Goal: Transaction & Acquisition: Purchase product/service

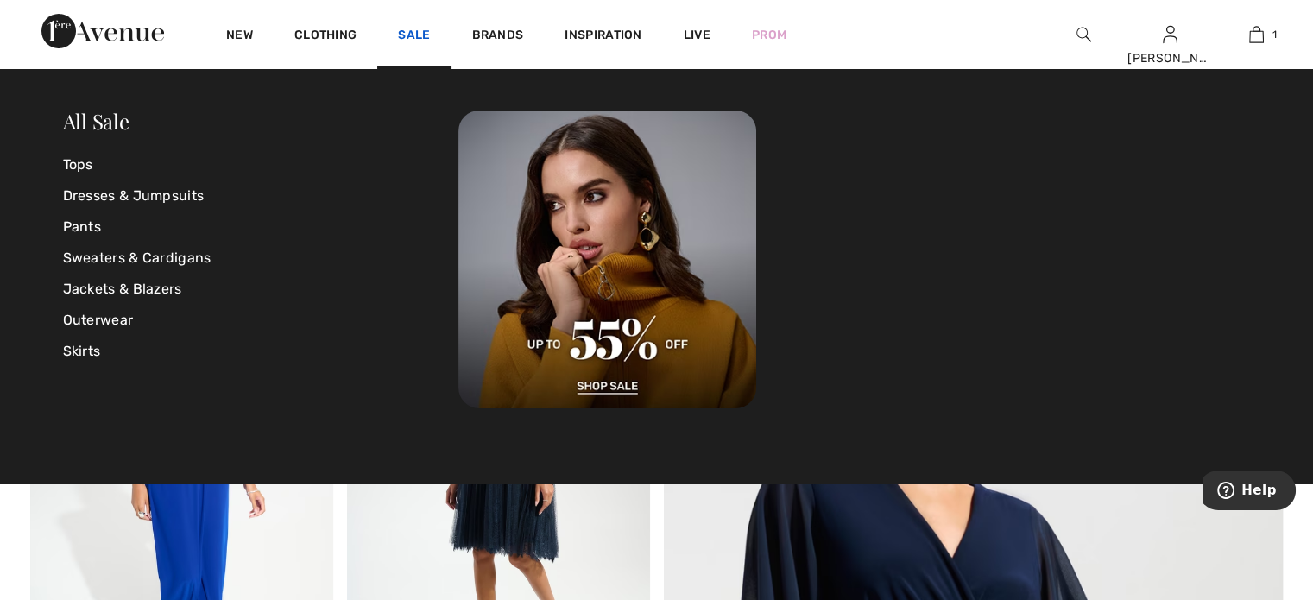
click at [411, 32] on link "Sale" at bounding box center [414, 37] width 32 height 18
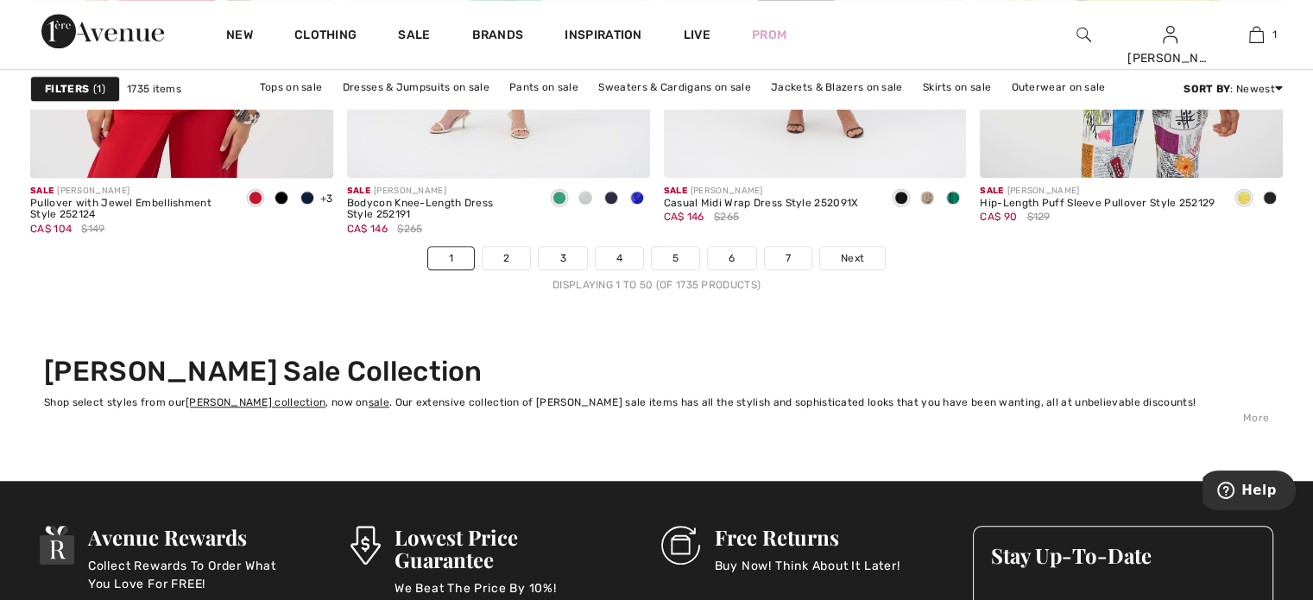
scroll to position [8199, 0]
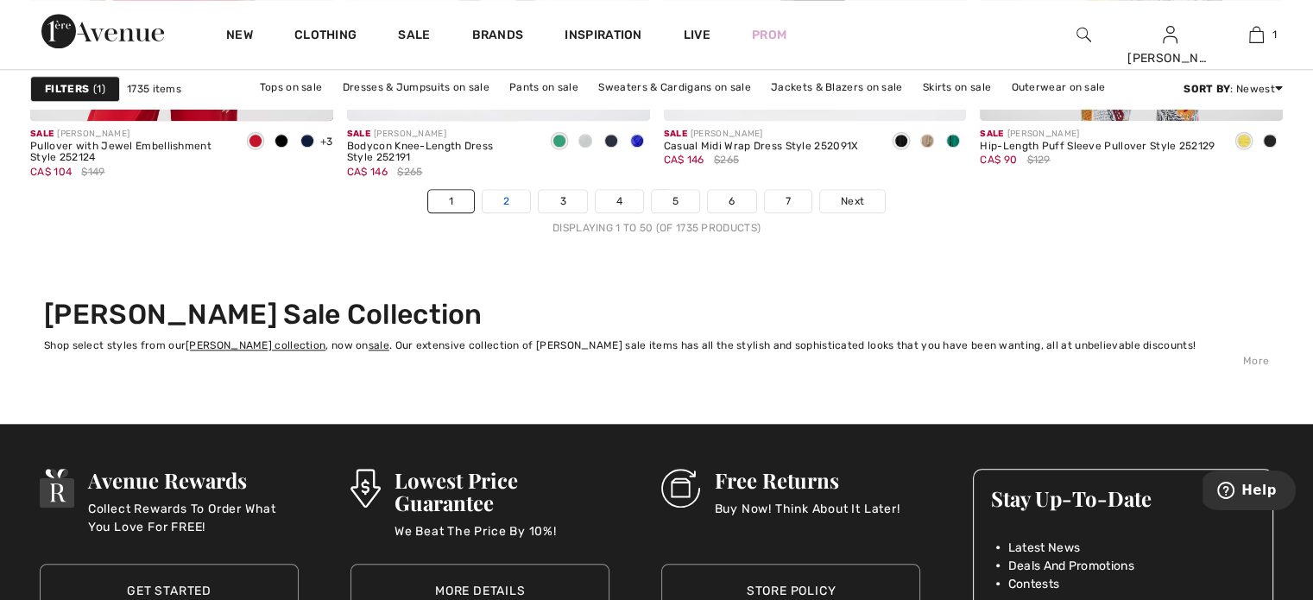
click at [511, 202] on link "2" at bounding box center [505, 201] width 47 height 22
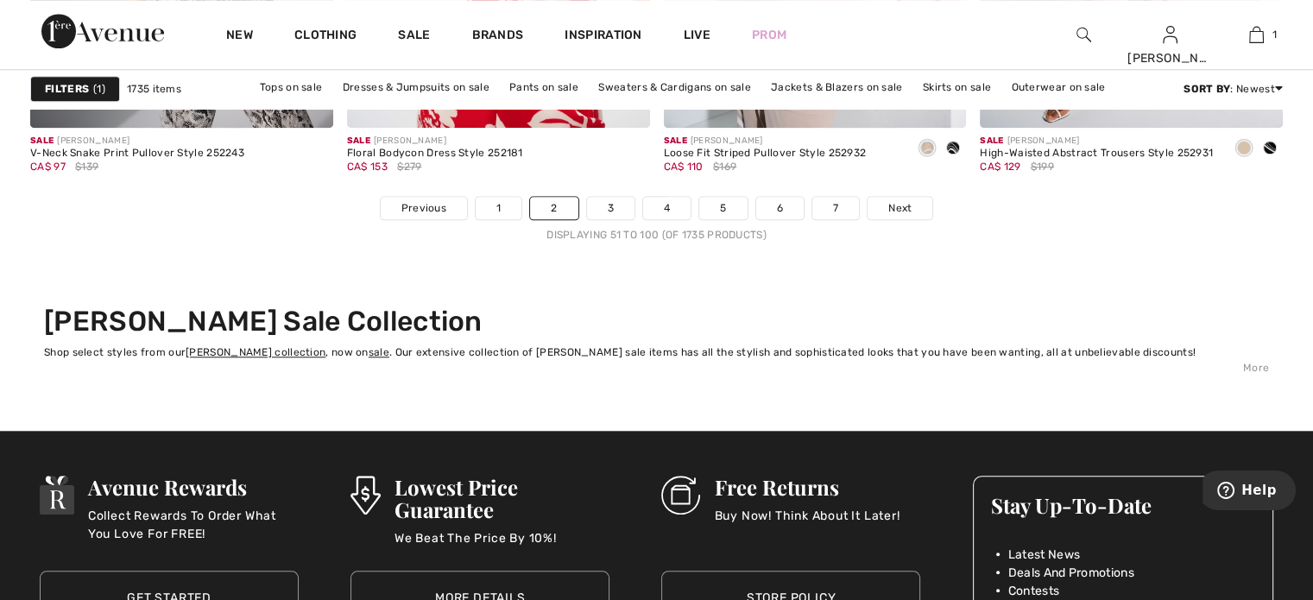
scroll to position [8199, 0]
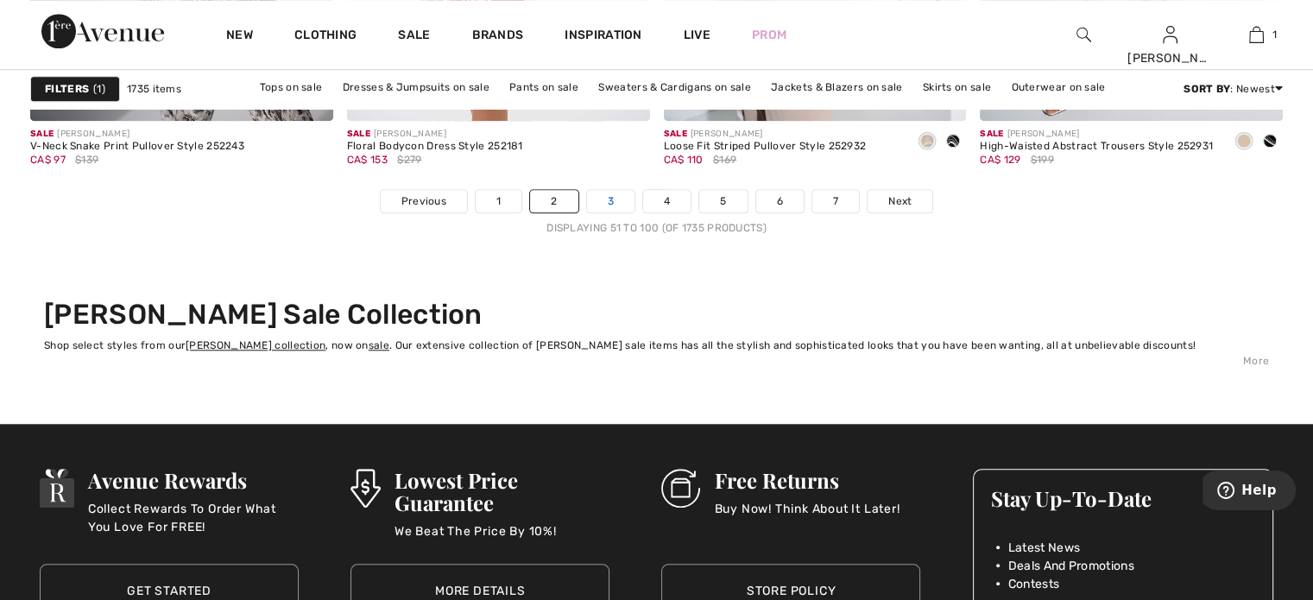
click at [608, 205] on link "3" at bounding box center [610, 201] width 47 height 22
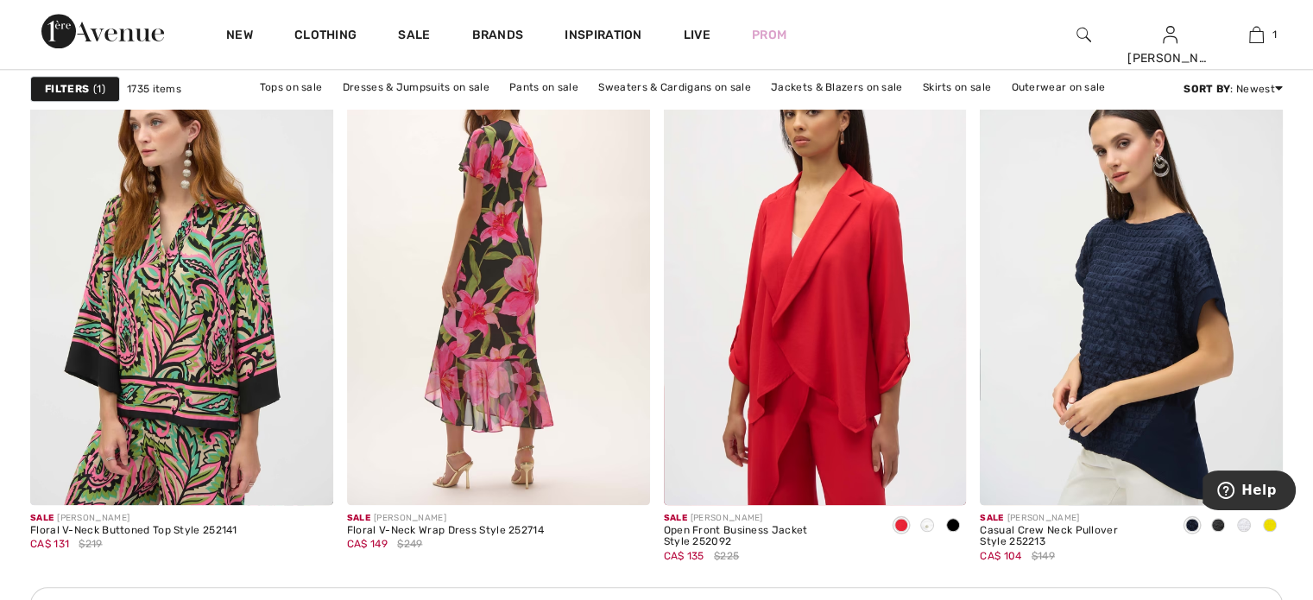
scroll to position [1726, 0]
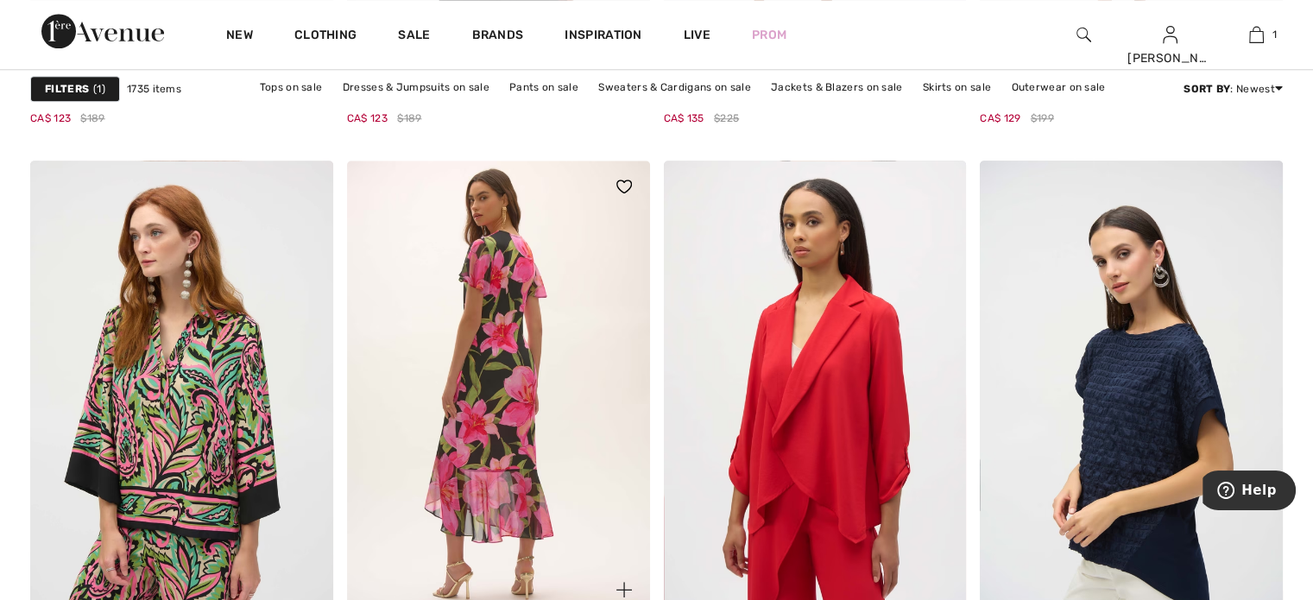
click at [484, 391] on img at bounding box center [498, 388] width 303 height 454
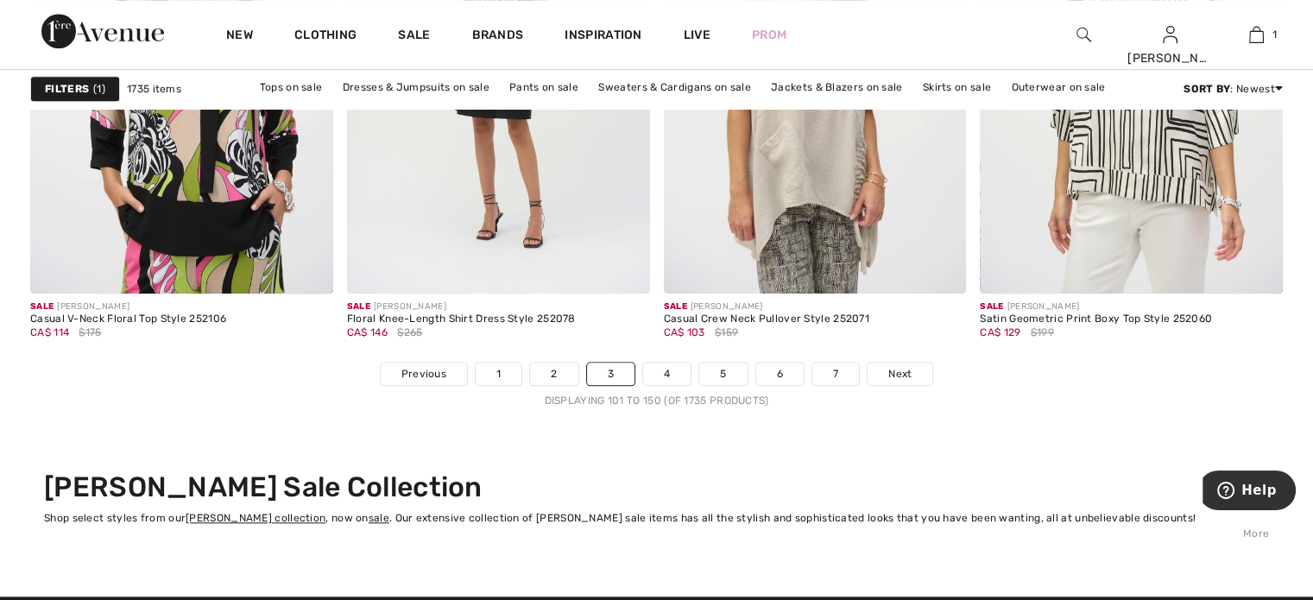
scroll to position [8199, 0]
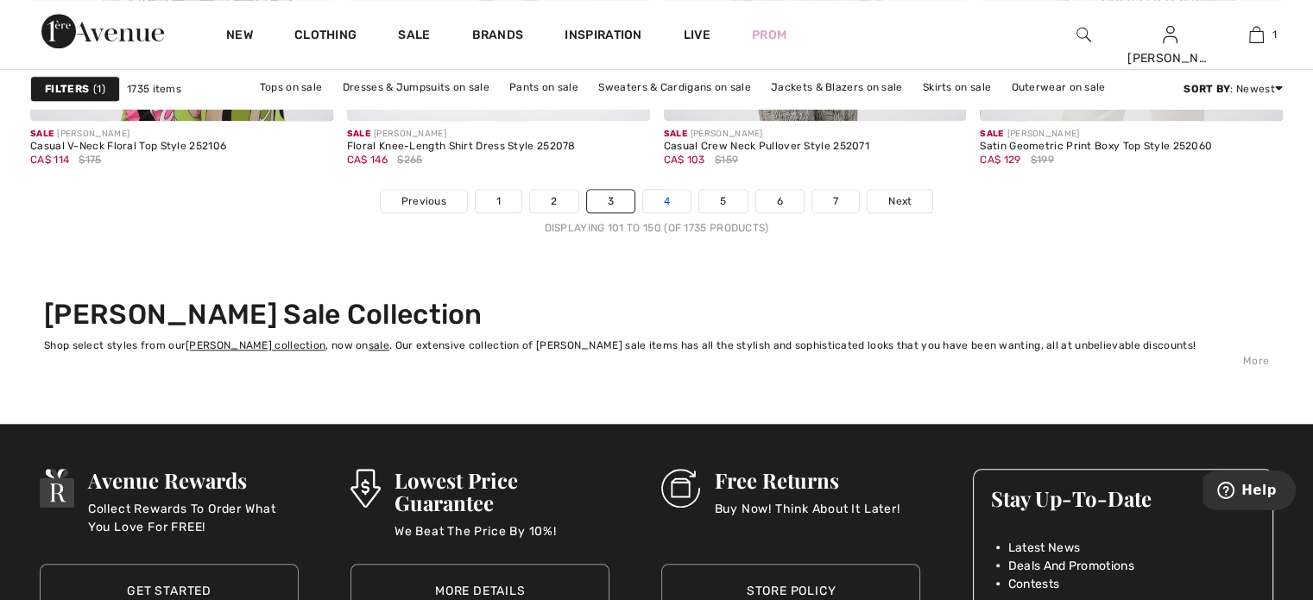
click at [666, 196] on link "4" at bounding box center [666, 201] width 47 height 22
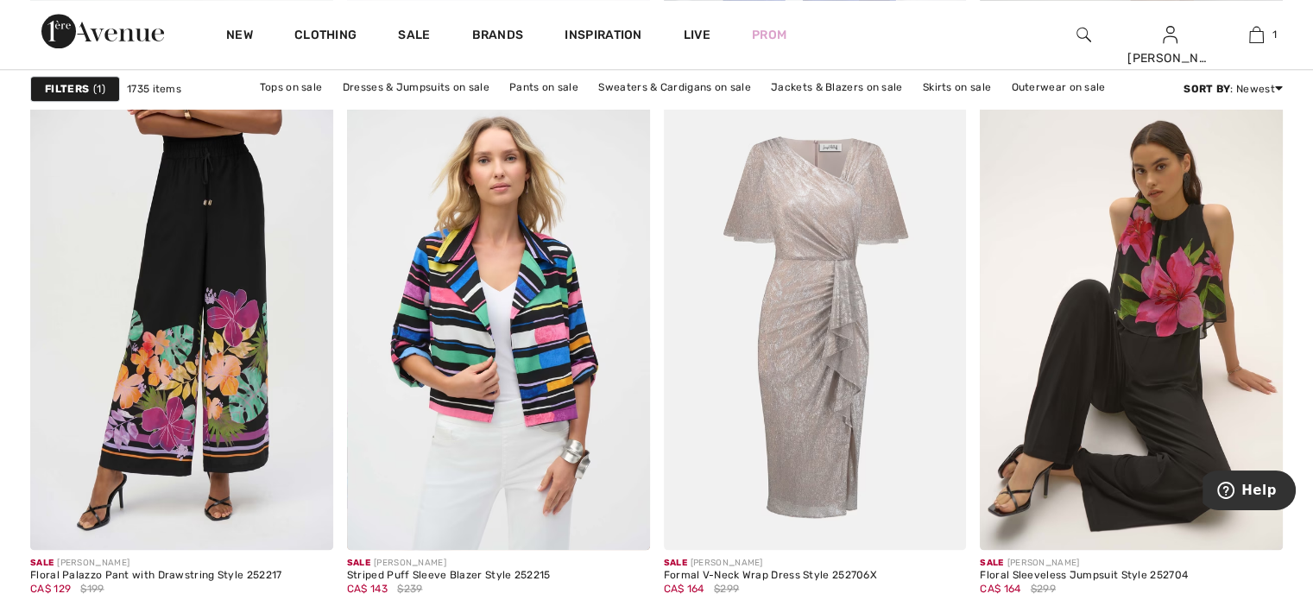
scroll to position [1812, 0]
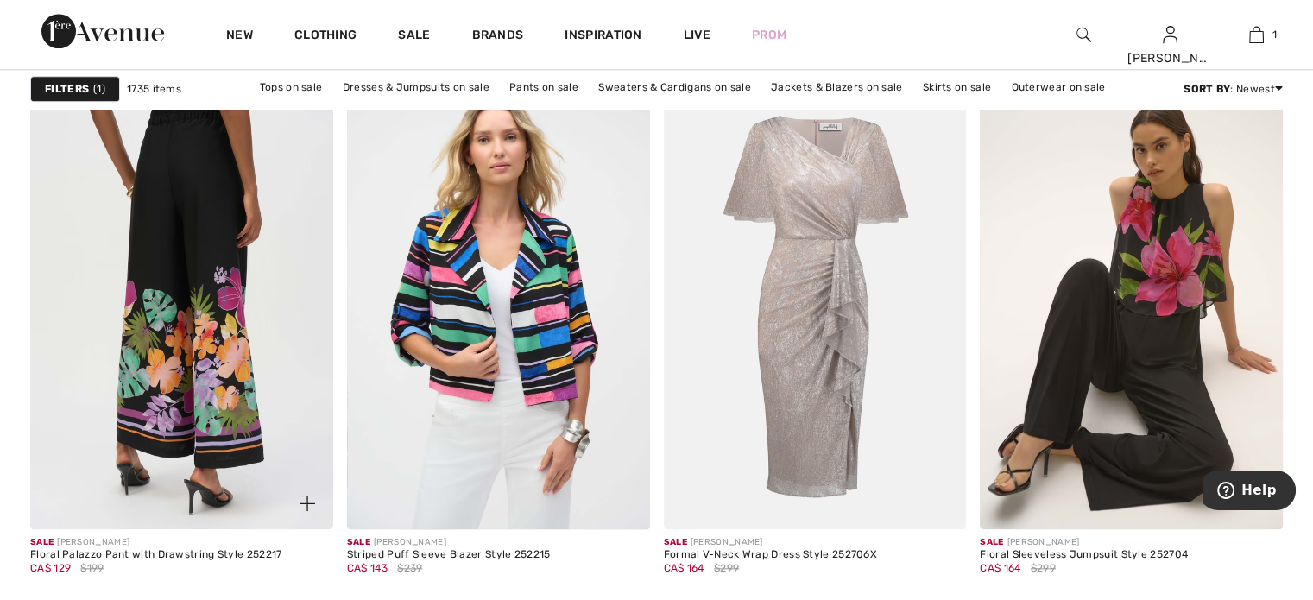
click at [236, 333] on img at bounding box center [181, 301] width 303 height 454
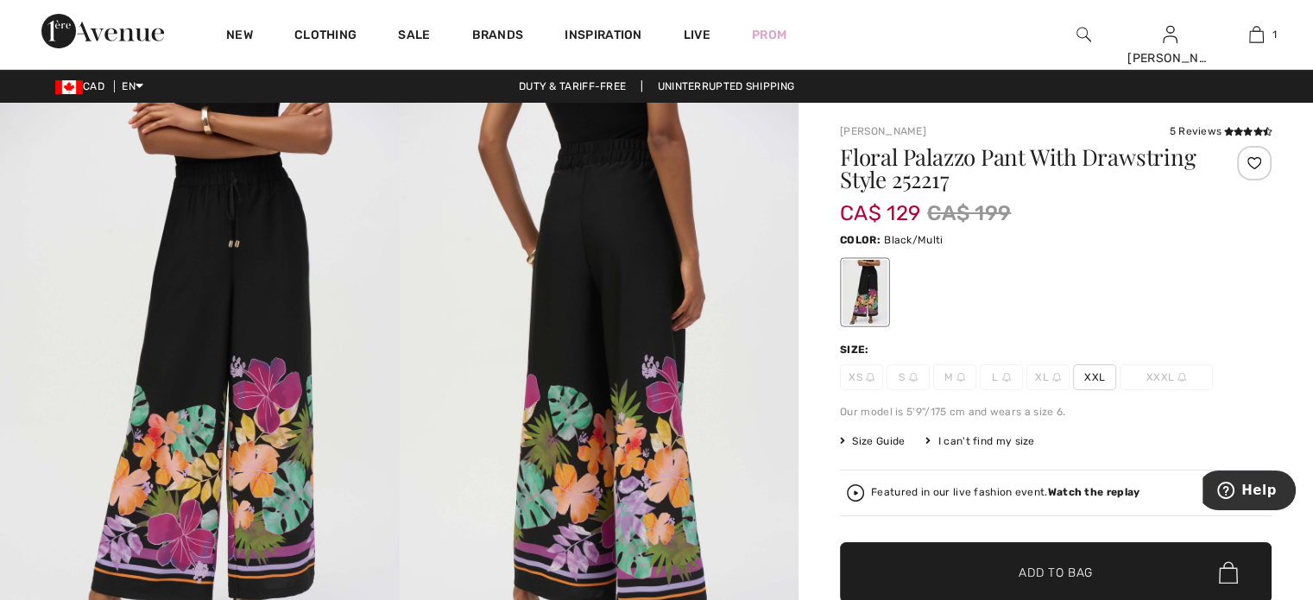
click at [879, 438] on span "Size Guide" at bounding box center [872, 441] width 65 height 16
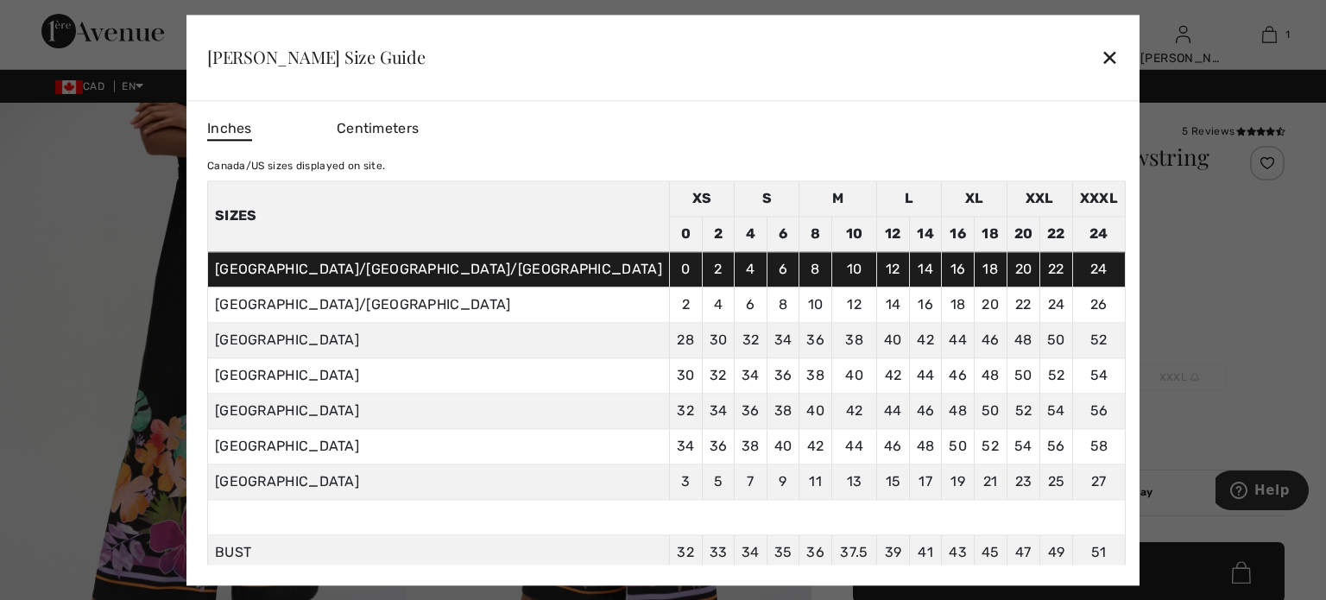
click at [1100, 54] on div "✕" at bounding box center [1109, 58] width 18 height 36
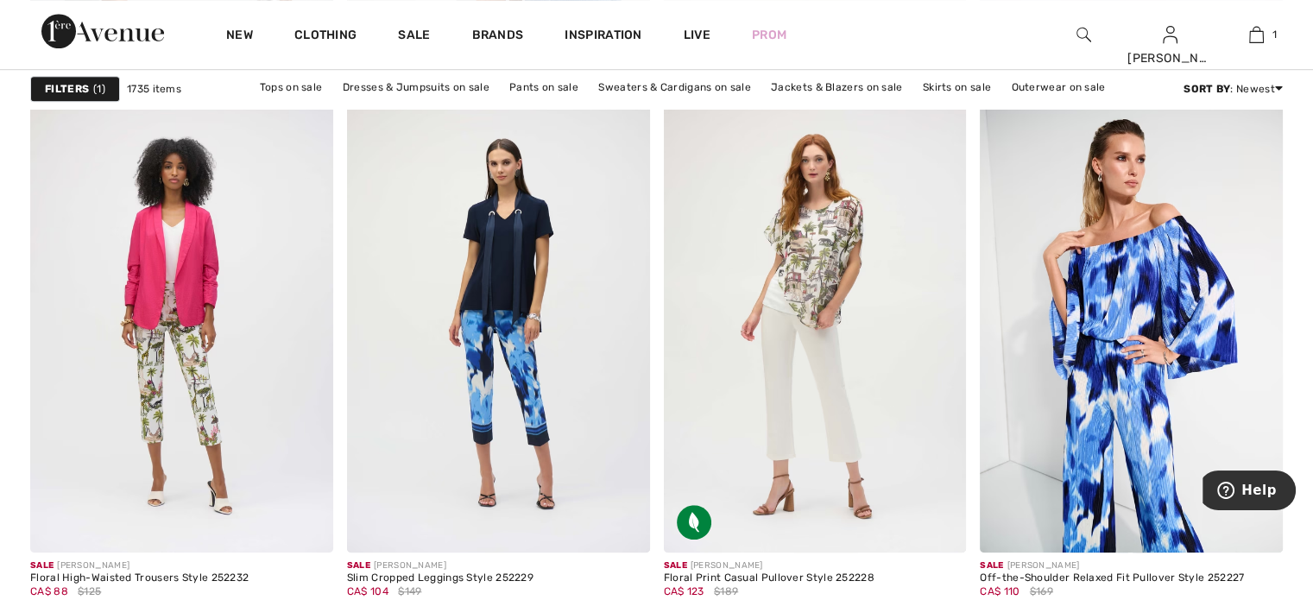
scroll to position [8026, 0]
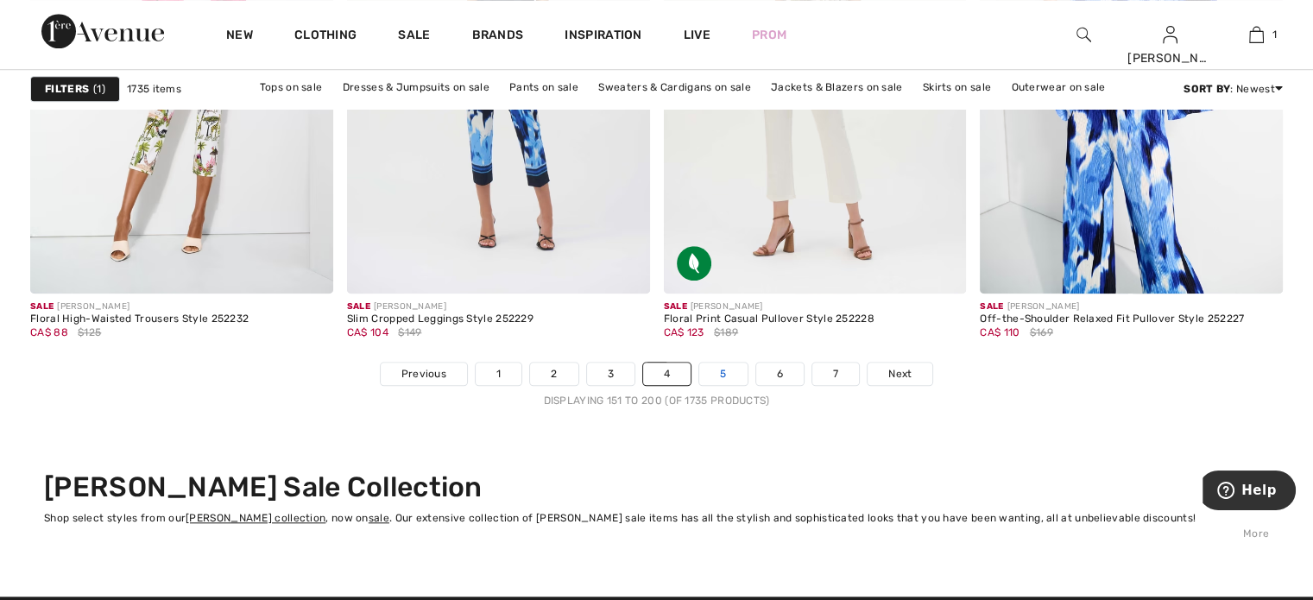
click at [722, 372] on link "5" at bounding box center [722, 373] width 47 height 22
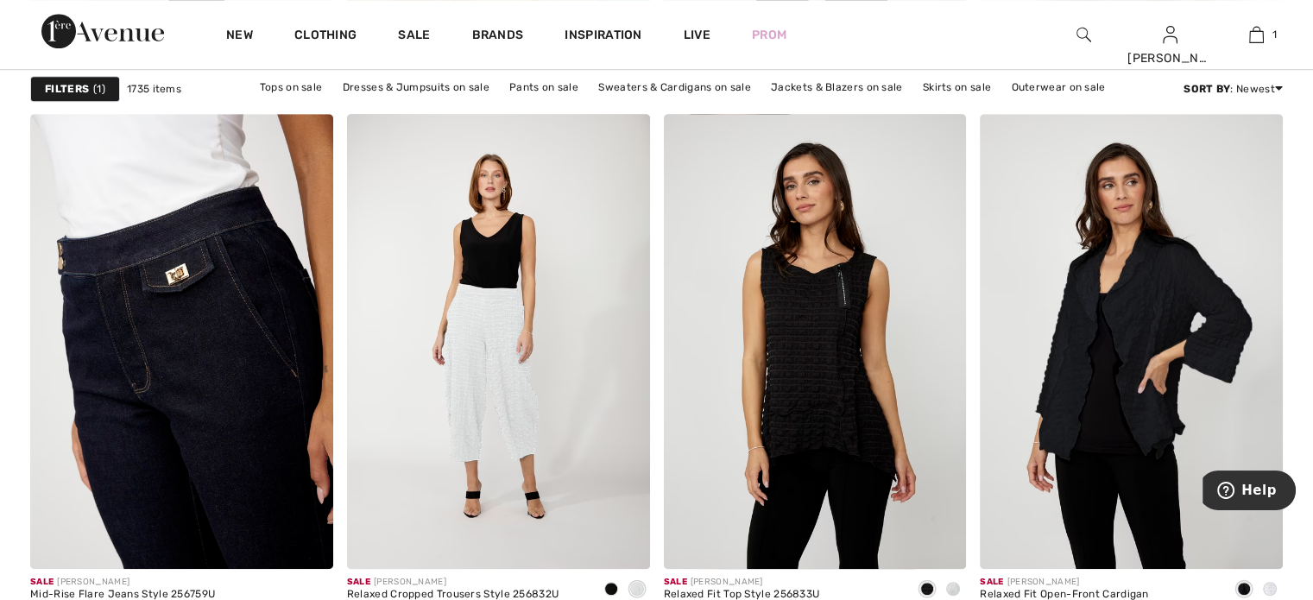
scroll to position [7854, 0]
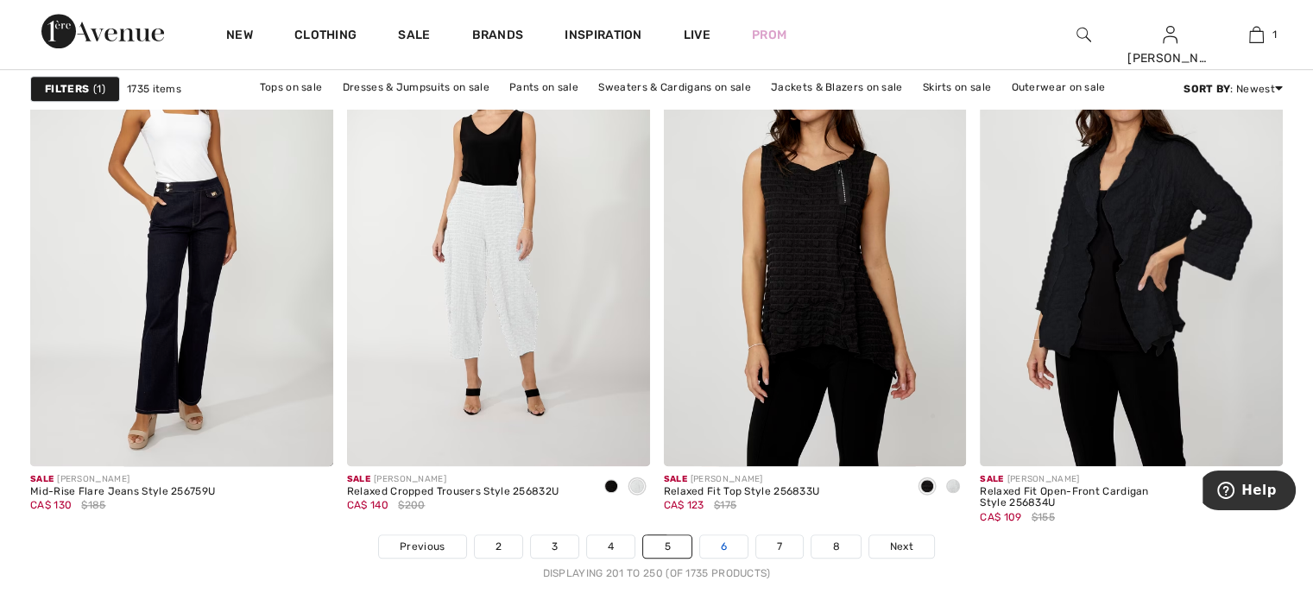
click at [721, 545] on link "6" at bounding box center [723, 546] width 47 height 22
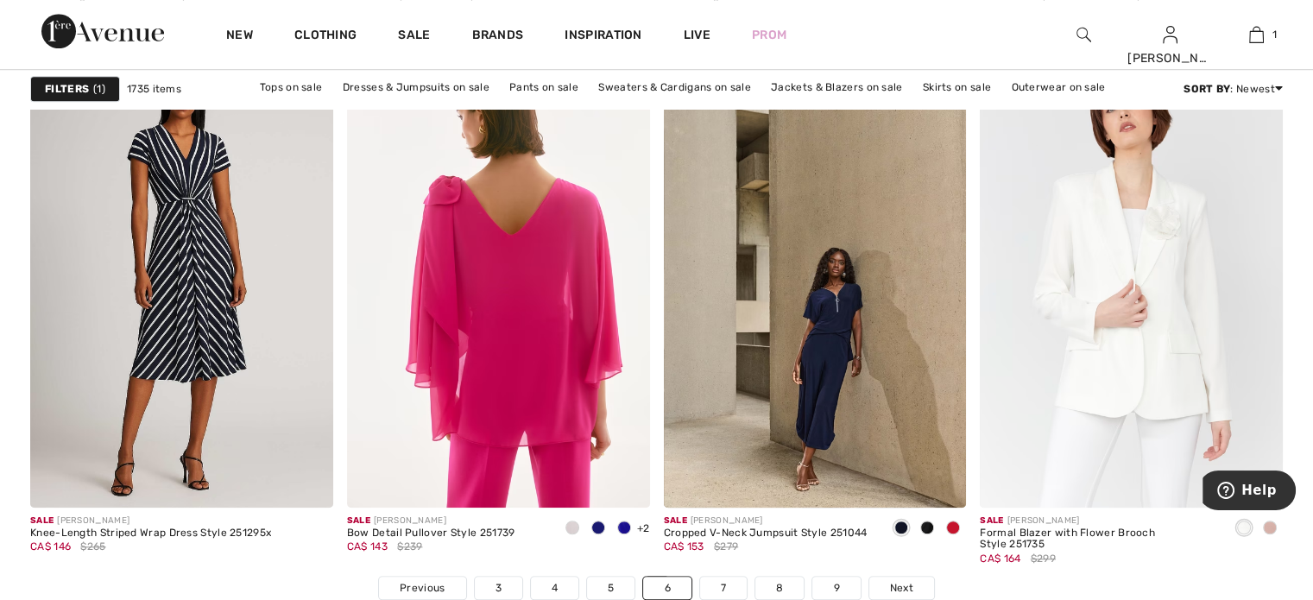
scroll to position [7854, 0]
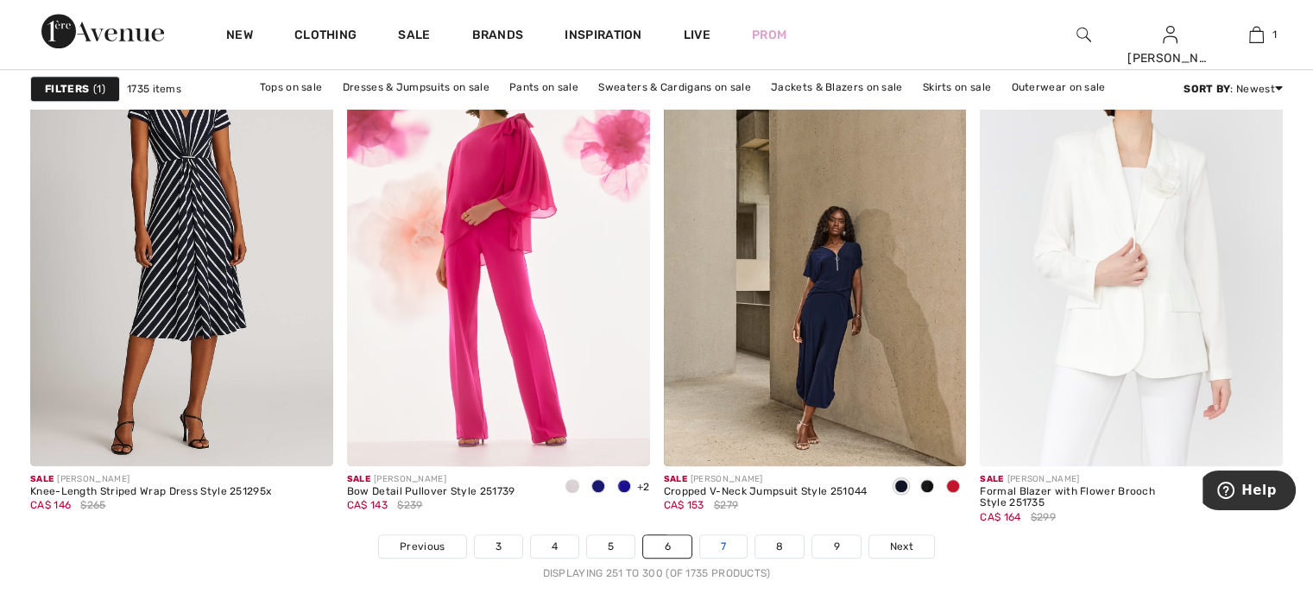
click at [724, 547] on link "7" at bounding box center [723, 546] width 47 height 22
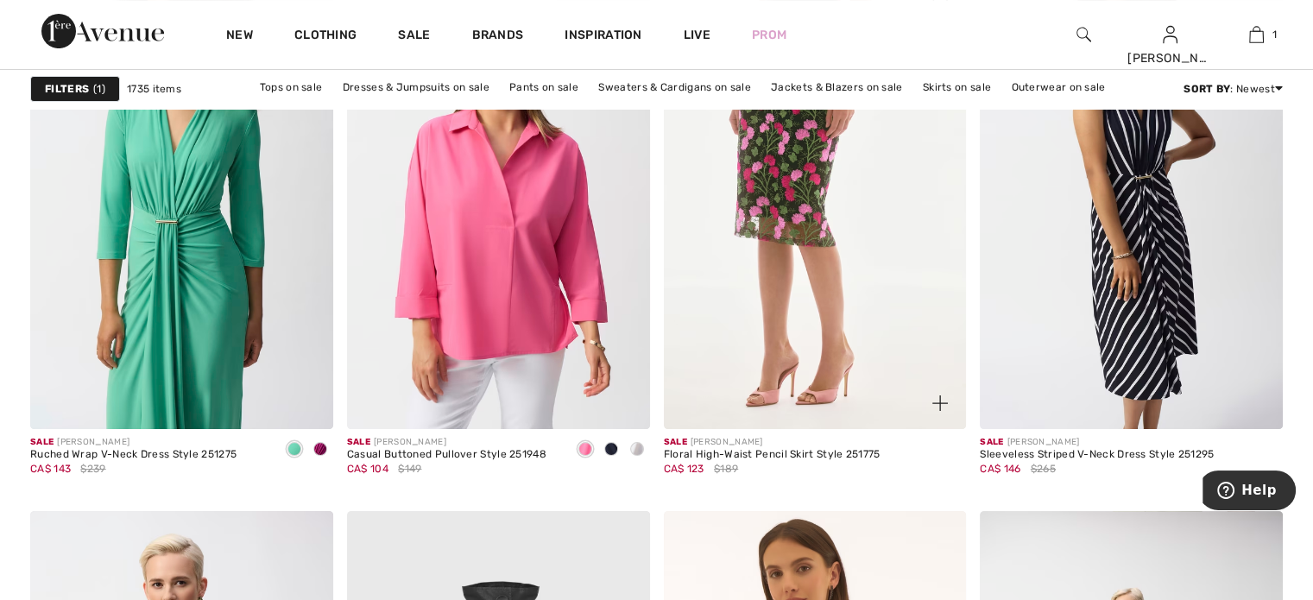
scroll to position [6646, 0]
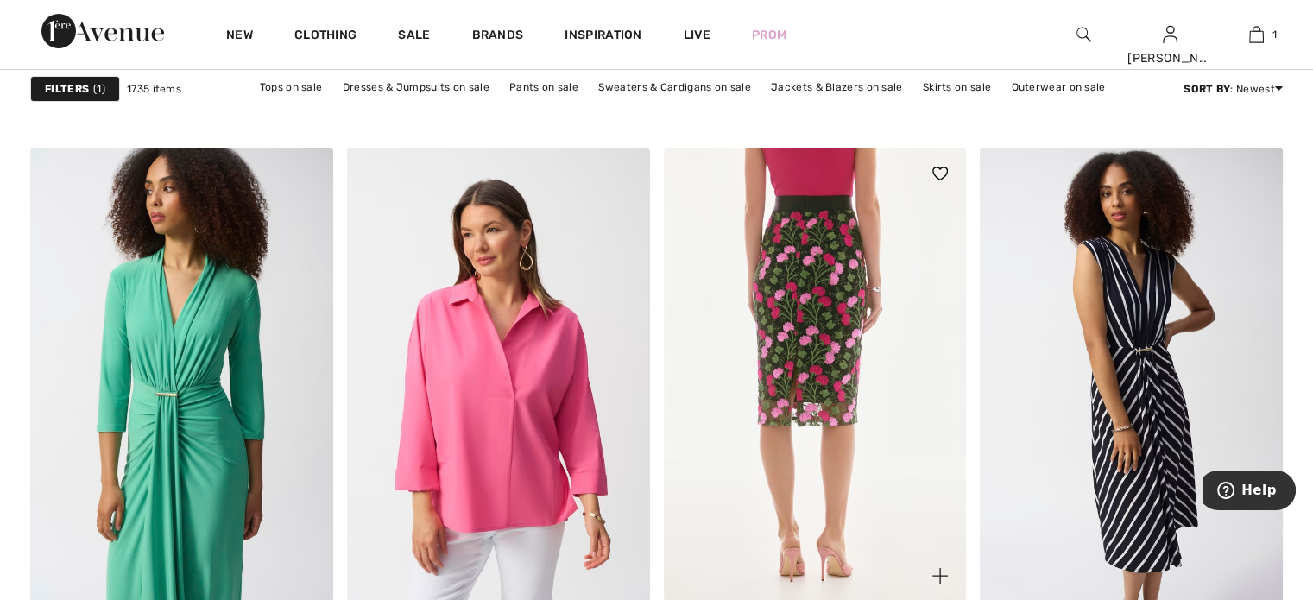
click at [823, 384] on img at bounding box center [815, 375] width 303 height 454
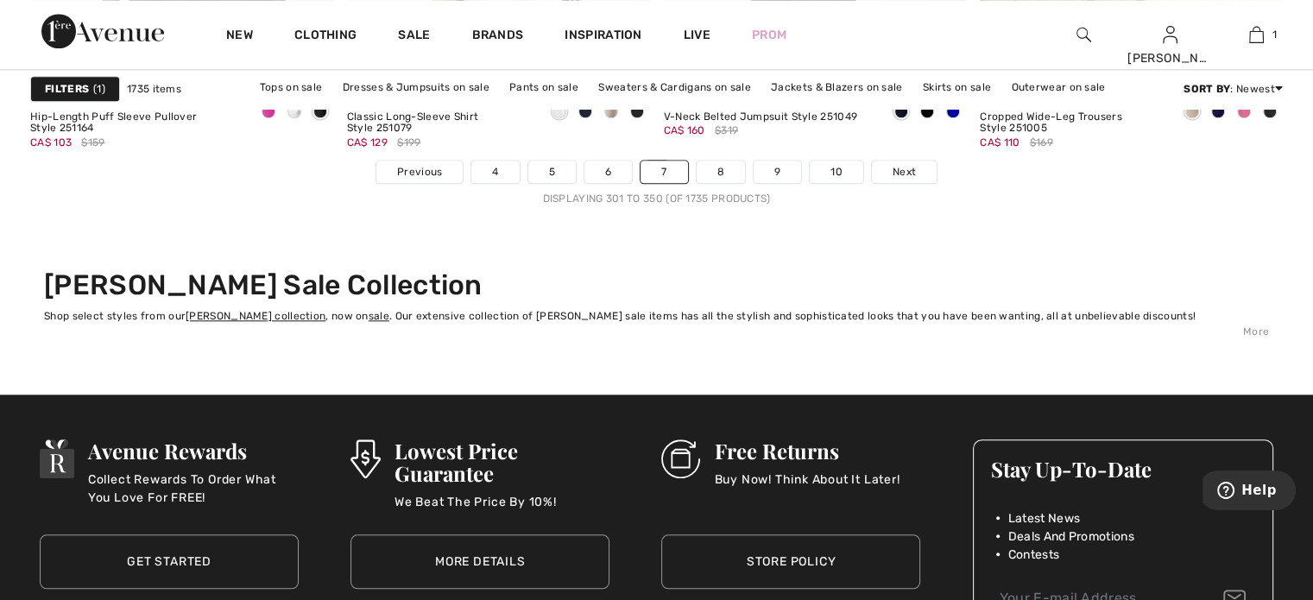
scroll to position [8199, 0]
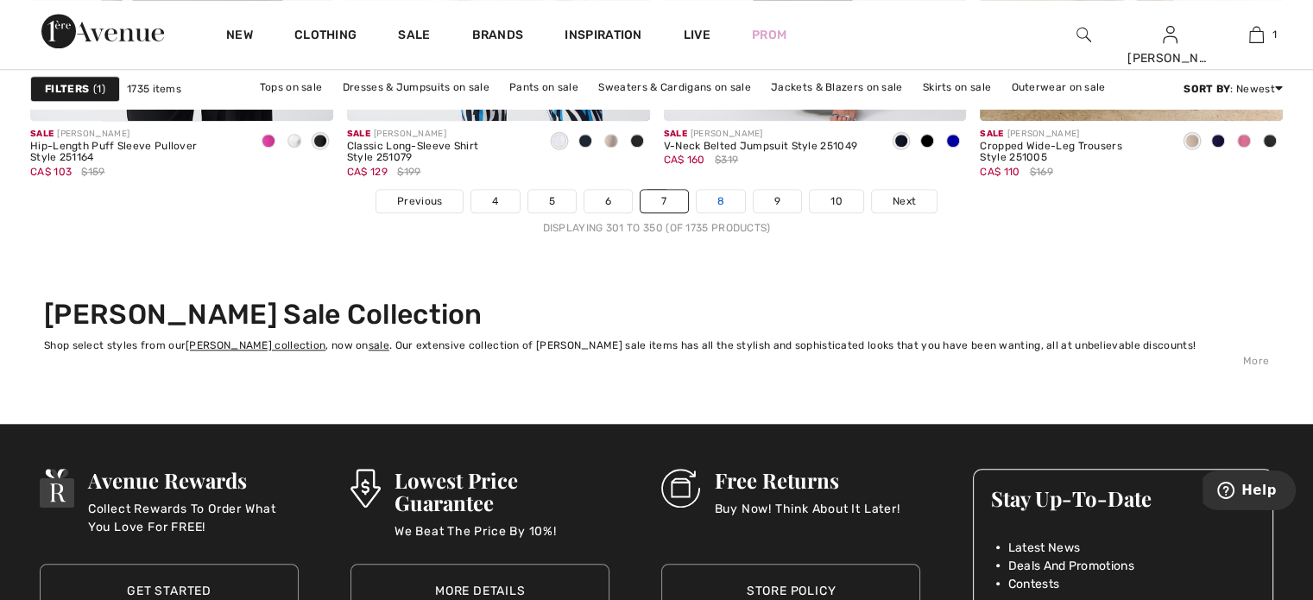
click at [721, 202] on link "8" at bounding box center [720, 201] width 48 height 22
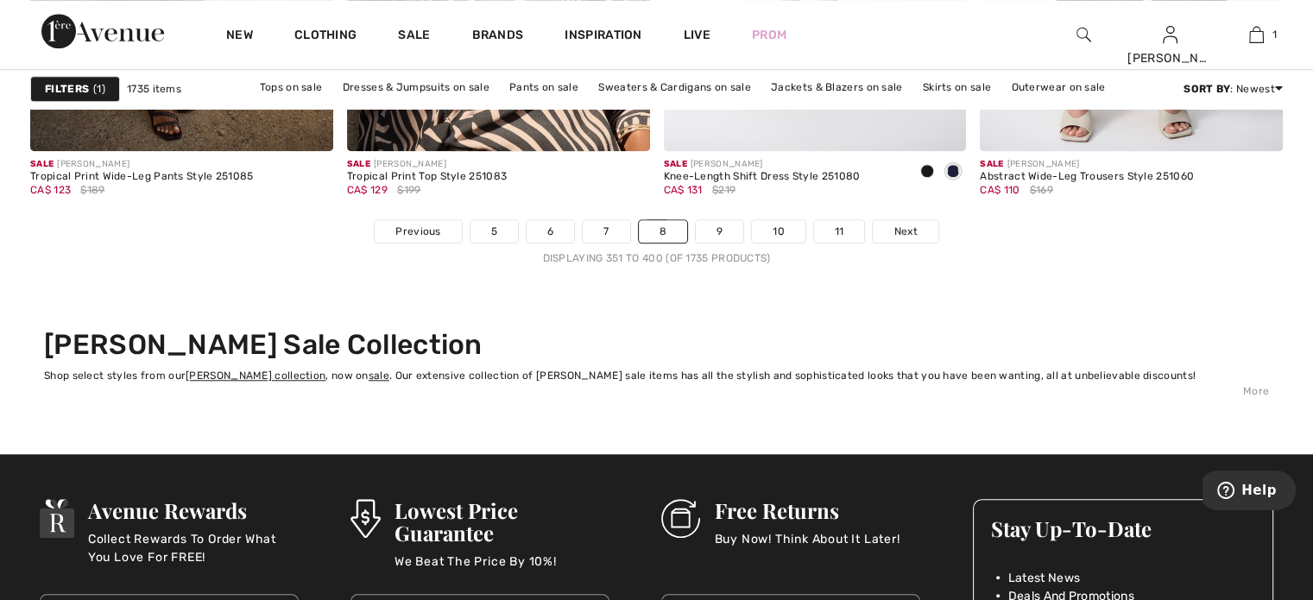
scroll to position [8199, 0]
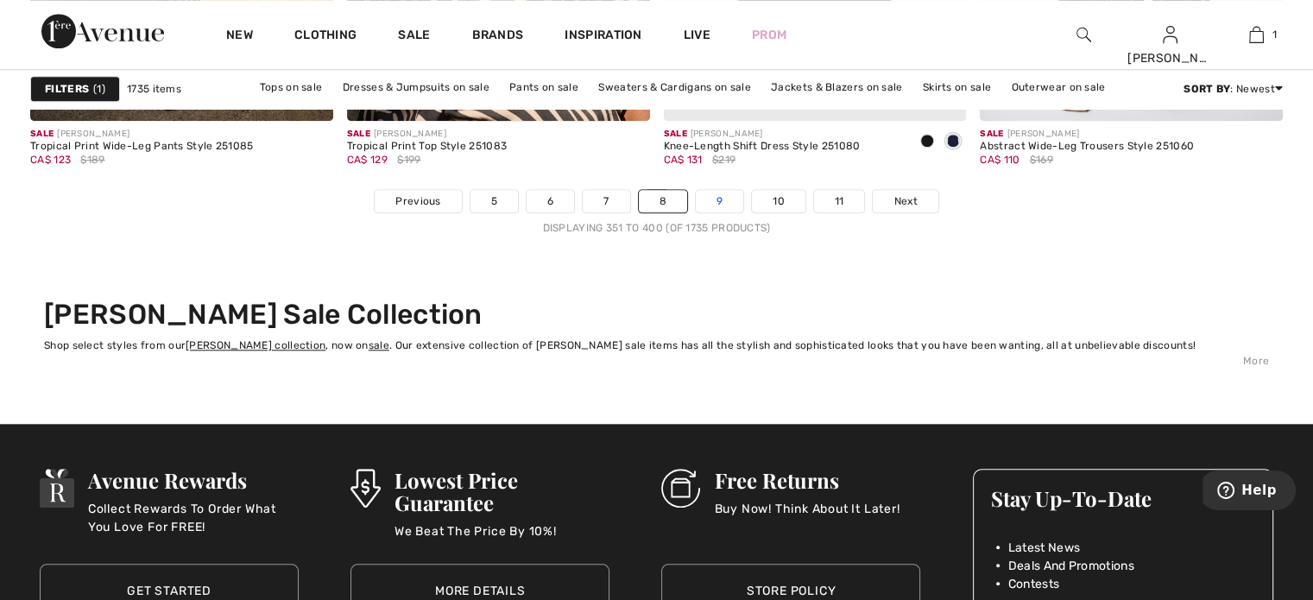
click at [715, 190] on link "9" at bounding box center [719, 201] width 47 height 22
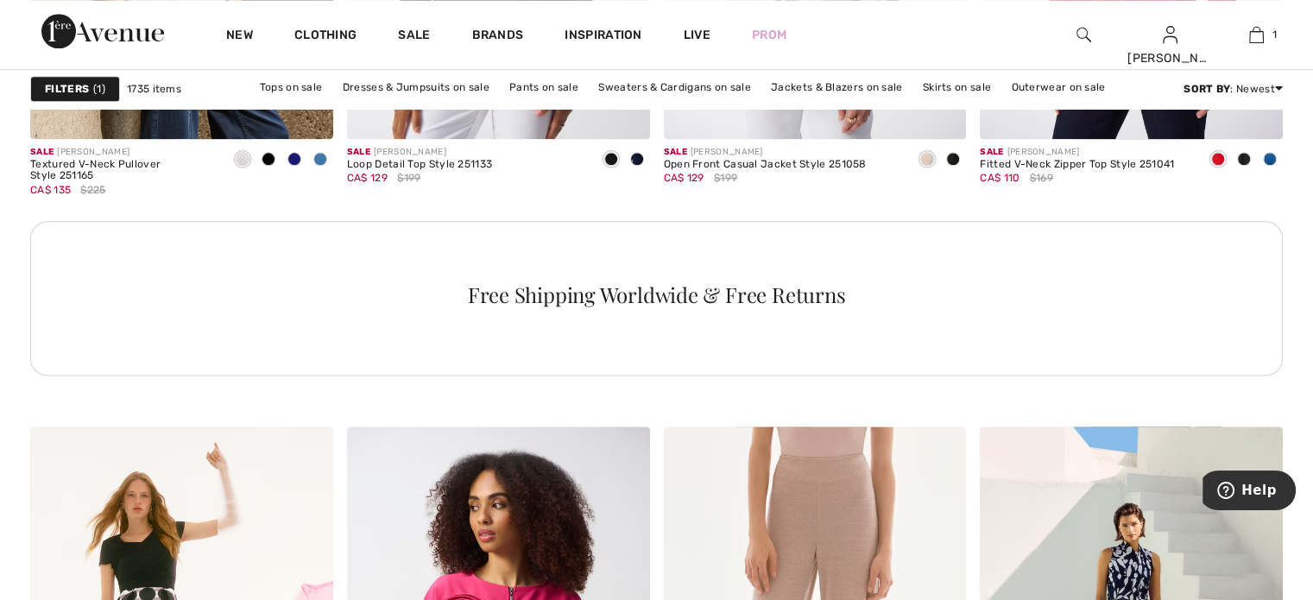
scroll to position [2244, 0]
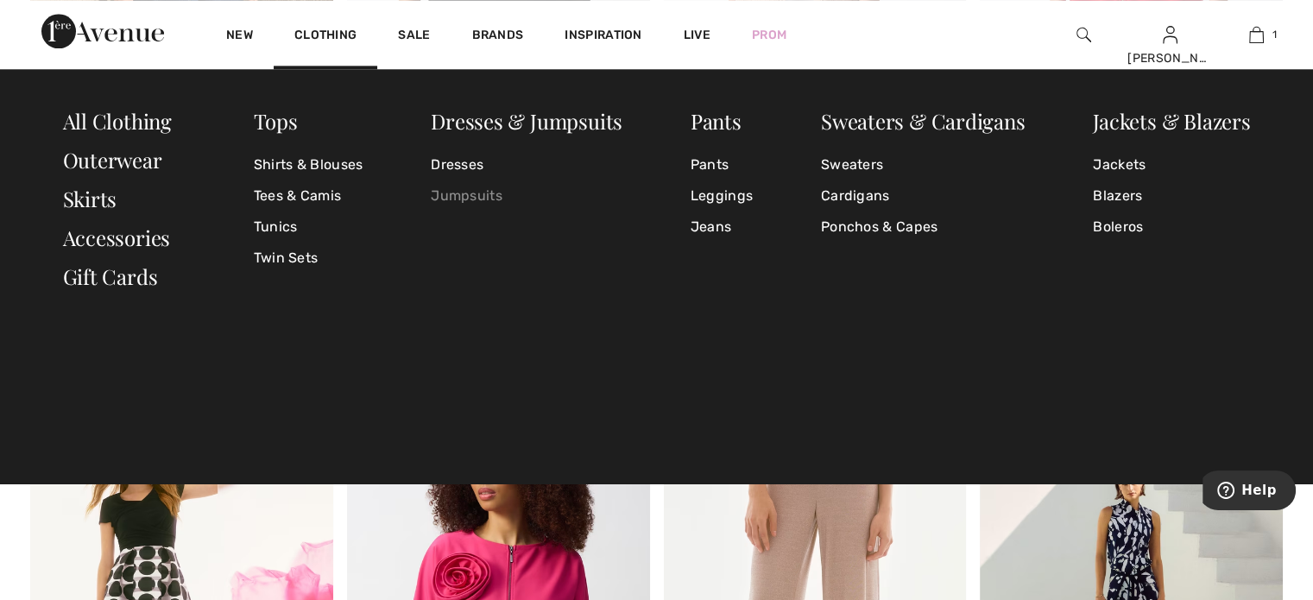
click at [460, 194] on link "Jumpsuits" at bounding box center [527, 195] width 192 height 31
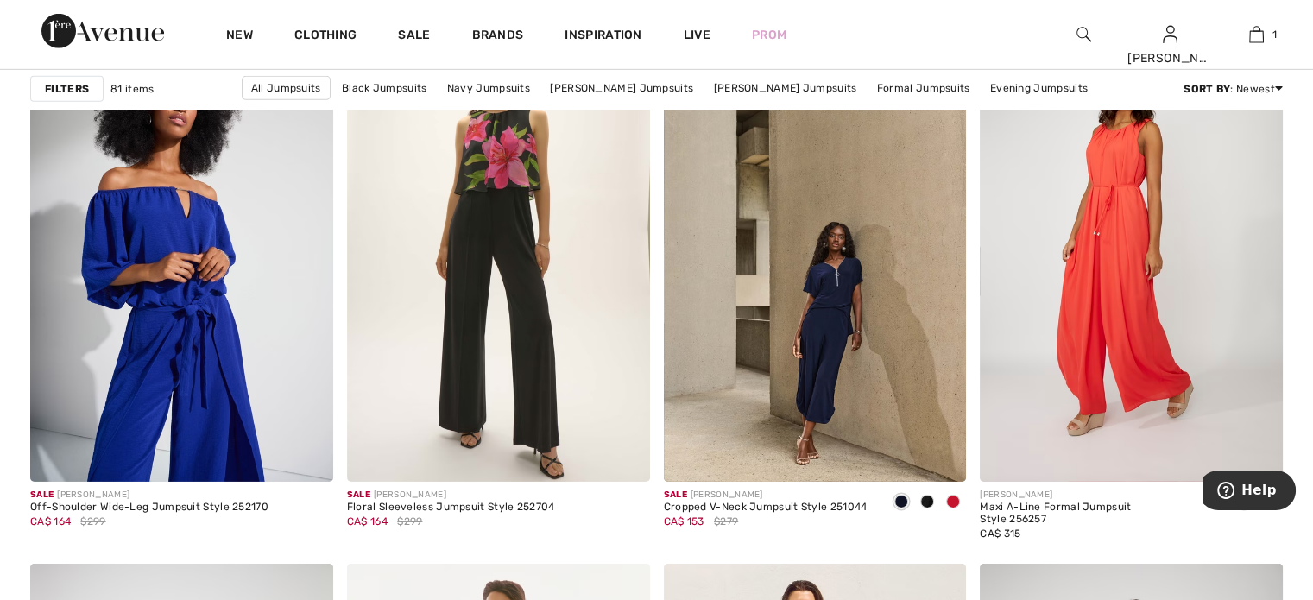
scroll to position [5437, 0]
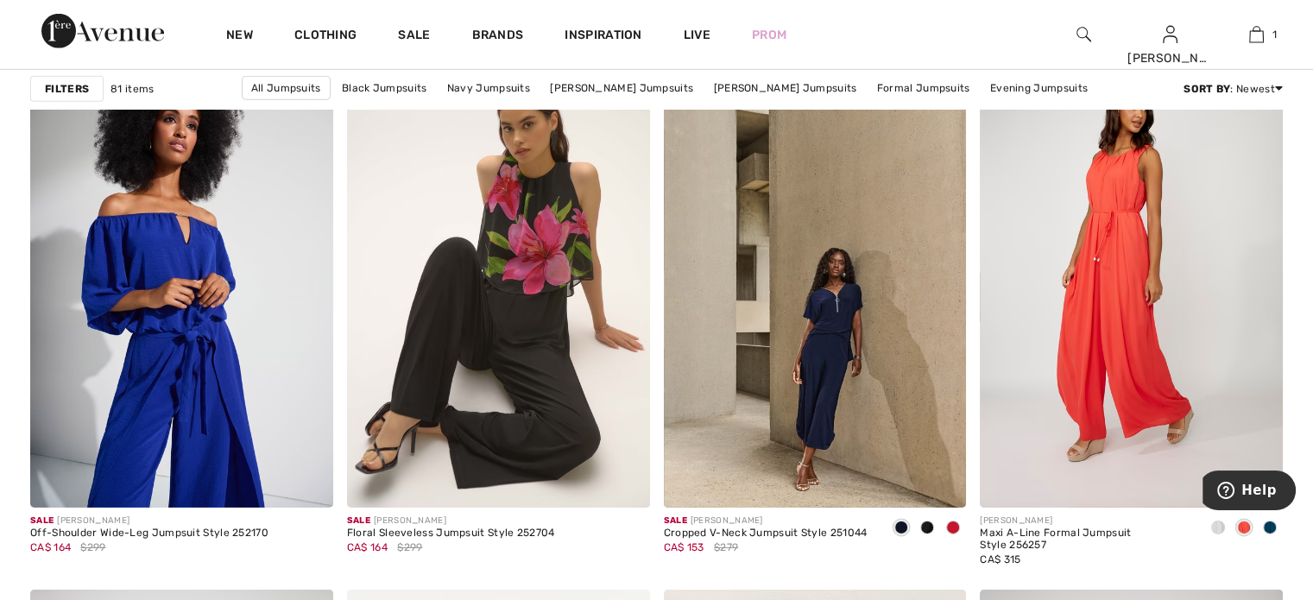
click at [1217, 529] on span at bounding box center [1218, 527] width 14 height 14
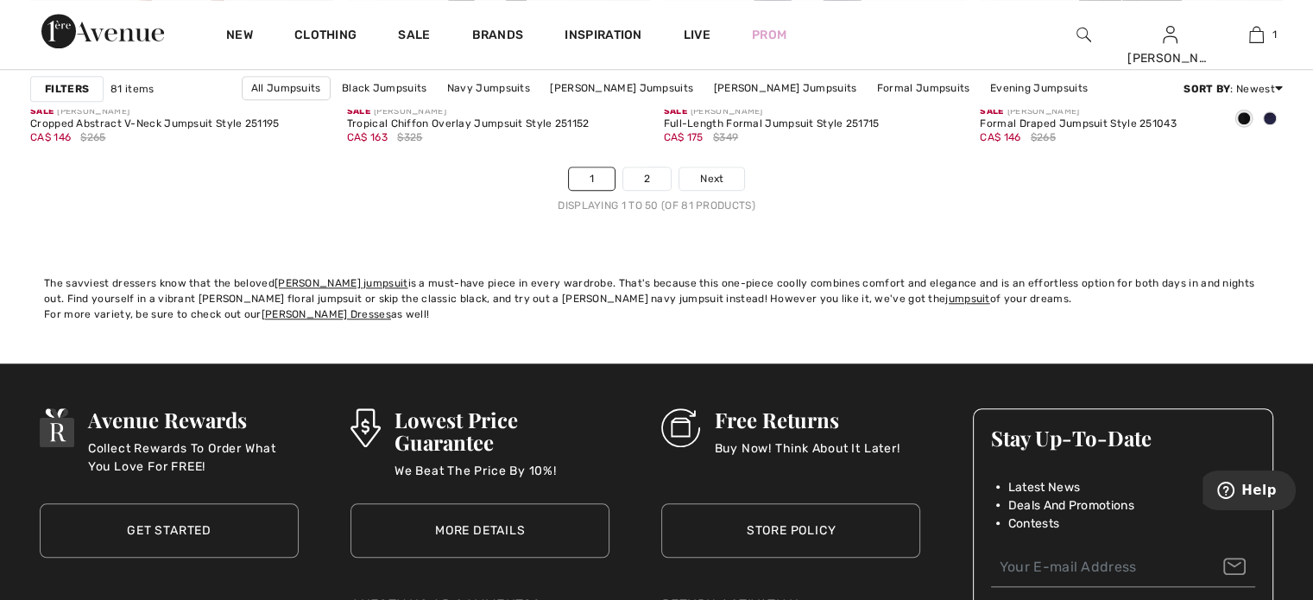
scroll to position [8199, 0]
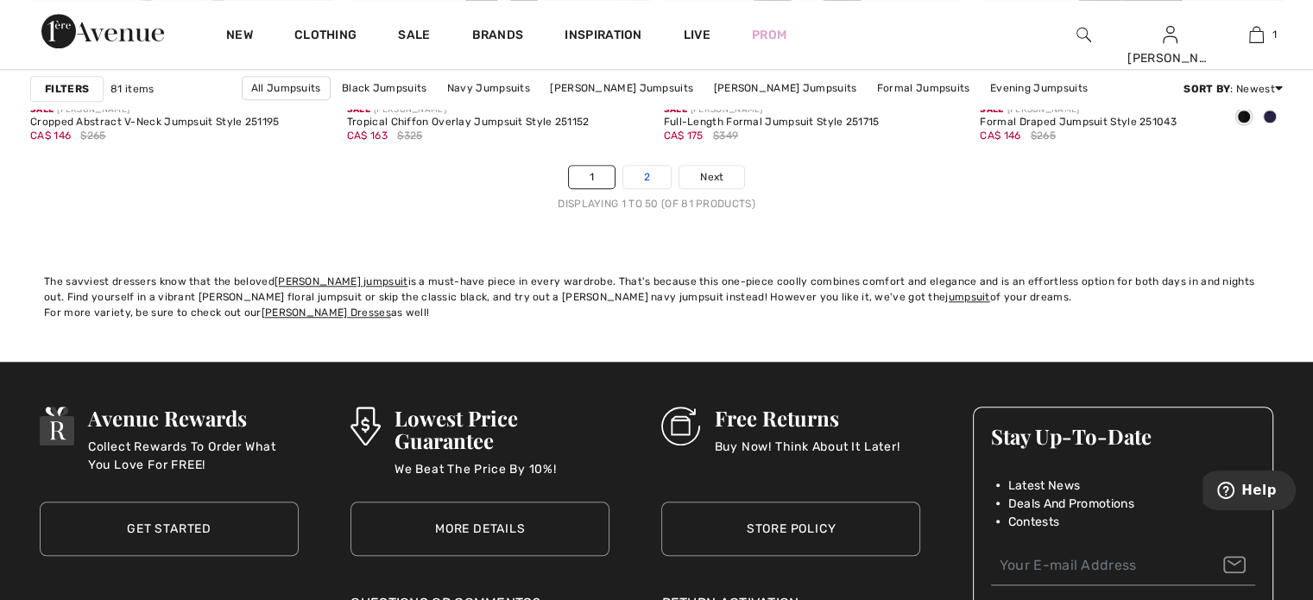
click at [642, 172] on link "2" at bounding box center [646, 177] width 47 height 22
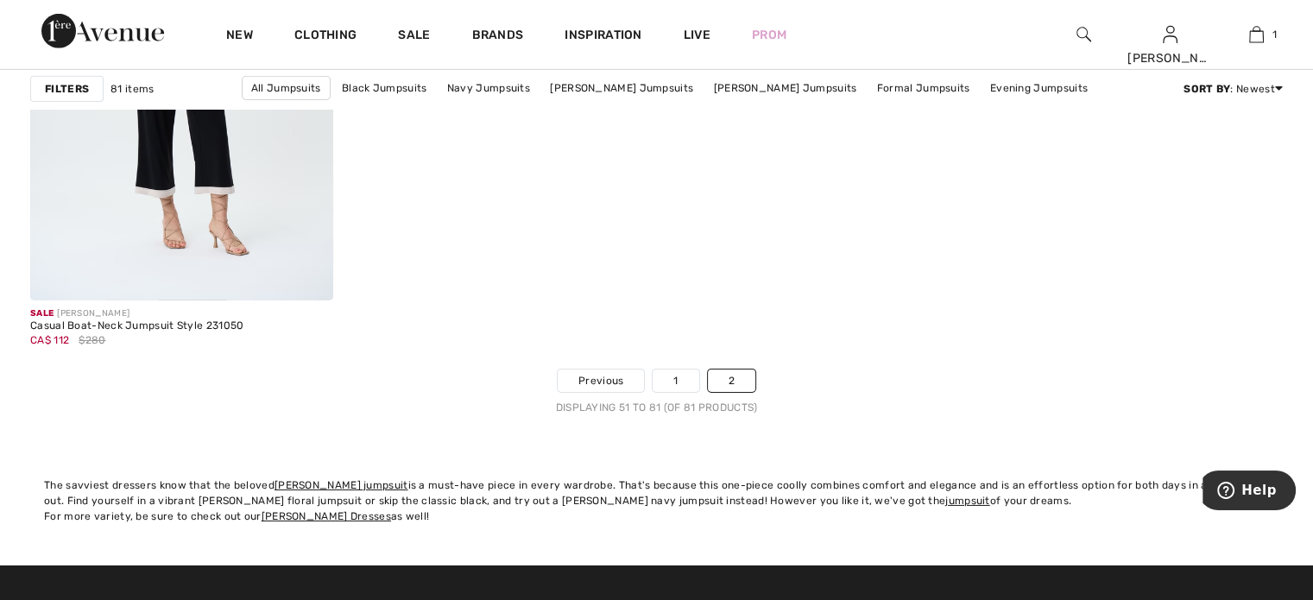
scroll to position [5696, 0]
